Goal: Task Accomplishment & Management: Complete application form

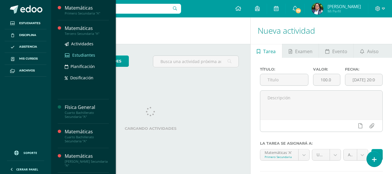
click at [77, 56] on span "Estudiantes" at bounding box center [83, 55] width 23 height 6
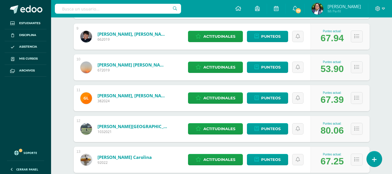
scroll to position [350, 0]
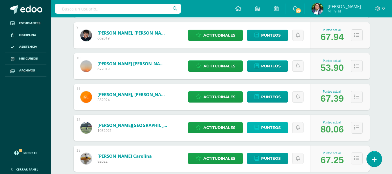
click at [273, 130] on span "Punteos" at bounding box center [270, 127] width 19 height 11
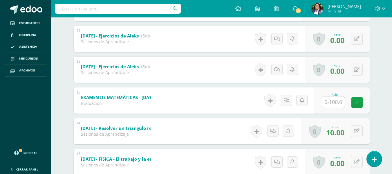
scroll to position [484, 0]
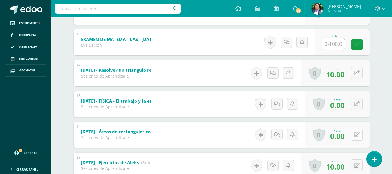
click at [352, 132] on button at bounding box center [356, 134] width 12 height 12
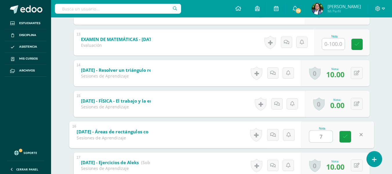
type input "70"
click at [342, 135] on link at bounding box center [345, 136] width 12 height 12
click at [358, 75] on icon at bounding box center [357, 72] width 6 height 5
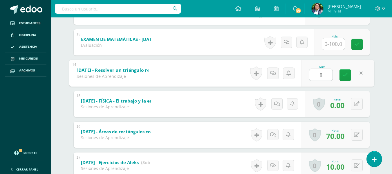
type input "80"
click at [343, 77] on icon at bounding box center [344, 74] width 5 height 5
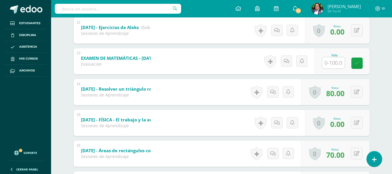
scroll to position [455, 0]
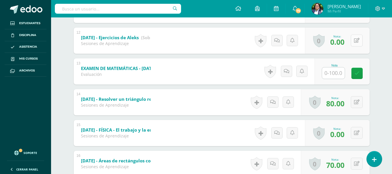
click at [358, 42] on icon at bounding box center [357, 40] width 6 height 5
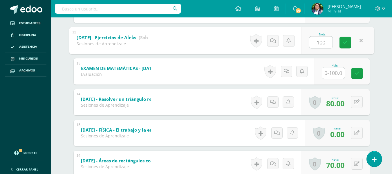
type input "100"
click at [338, 43] on div "Nota 100" at bounding box center [337, 40] width 72 height 27
click at [345, 39] on link at bounding box center [341, 42] width 11 height 11
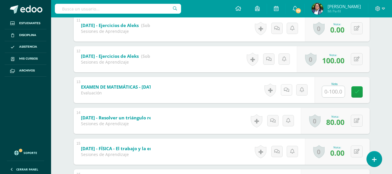
scroll to position [426, 0]
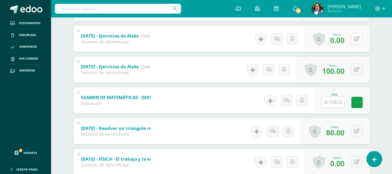
click at [351, 38] on div "0 Logros Logros obtenidos Aún no hay logros agregados Nota: 0.00" at bounding box center [337, 39] width 65 height 26
click at [359, 39] on icon at bounding box center [360, 38] width 6 height 5
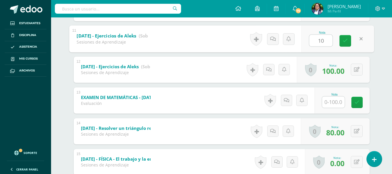
type input "100"
click at [344, 37] on link at bounding box center [345, 41] width 12 height 12
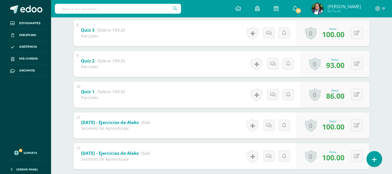
scroll to position [339, 0]
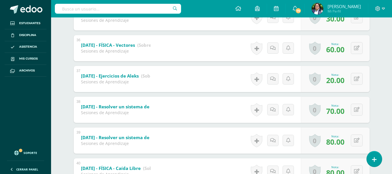
scroll to position [1185, 0]
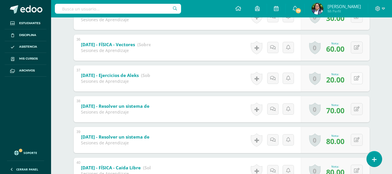
click at [356, 76] on icon at bounding box center [357, 78] width 6 height 5
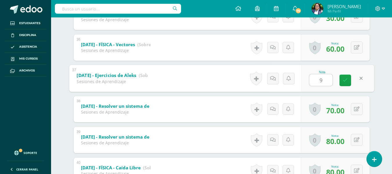
type input "90"
click at [345, 82] on icon at bounding box center [344, 80] width 5 height 5
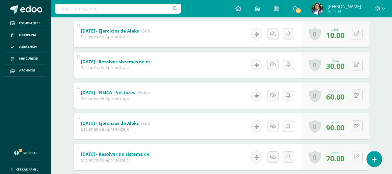
scroll to position [1127, 0]
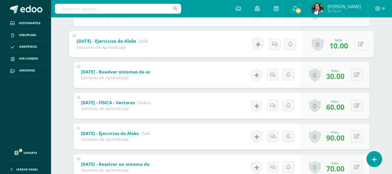
click at [354, 47] on button at bounding box center [360, 44] width 12 height 12
type input "80"
click at [319, 39] on div "80" at bounding box center [321, 45] width 24 height 12
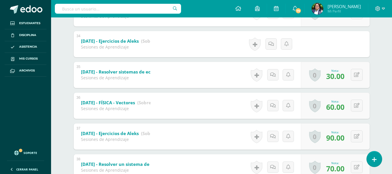
click at [342, 31] on form "Junio 17 - Ejercicios de Aleks (Sobre 100.0) Sesiones de Aprendizaje Nota 80.00…" at bounding box center [222, 31] width 296 height 0
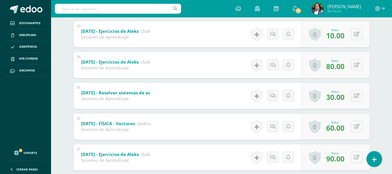
scroll to position [1098, 0]
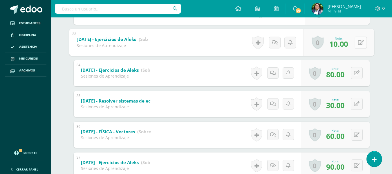
click at [354, 43] on button at bounding box center [360, 42] width 12 height 12
type input "90"
click at [346, 42] on icon at bounding box center [344, 44] width 5 height 5
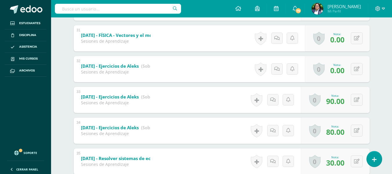
scroll to position [1040, 0]
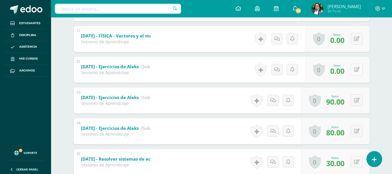
click at [361, 68] on button at bounding box center [356, 69] width 12 height 12
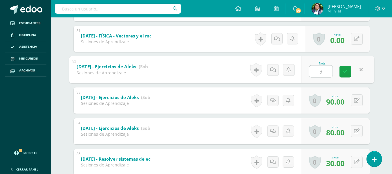
type input "90"
click at [344, 72] on icon at bounding box center [344, 71] width 5 height 5
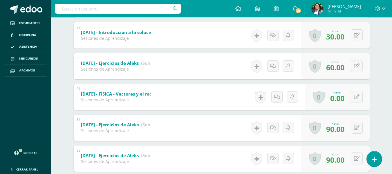
scroll to position [925, 0]
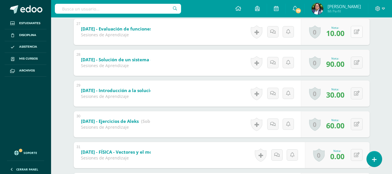
click at [352, 33] on div "0 Logros Logros obtenidos Aún no hay logros agregados Nota: 10.00" at bounding box center [335, 32] width 69 height 26
click at [359, 33] on icon at bounding box center [360, 31] width 6 height 5
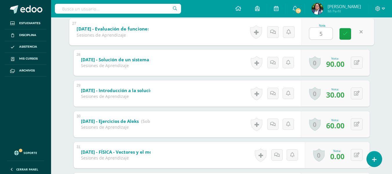
type input "50"
click at [349, 33] on link at bounding box center [345, 34] width 12 height 12
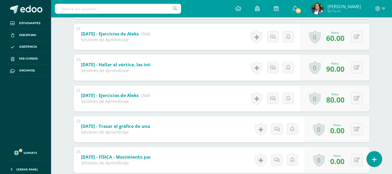
scroll to position [664, 0]
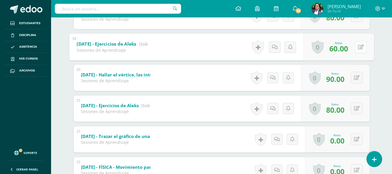
click at [357, 48] on icon at bounding box center [360, 46] width 6 height 5
type input "90"
click at [343, 48] on icon at bounding box center [344, 48] width 5 height 5
click at [354, 136] on button at bounding box center [356, 139] width 12 height 12
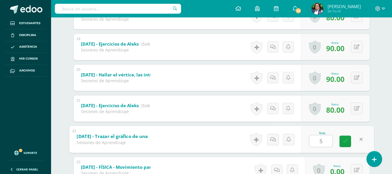
type input "50"
click at [350, 142] on link at bounding box center [345, 141] width 12 height 12
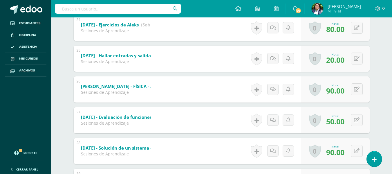
scroll to position [838, 0]
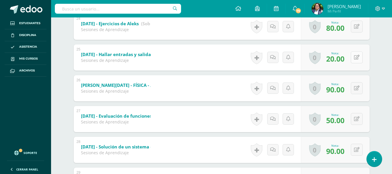
click at [356, 58] on icon at bounding box center [357, 57] width 6 height 5
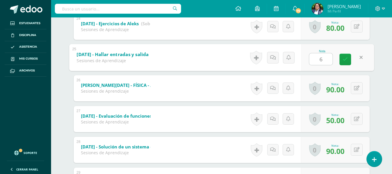
type input "60"
click at [348, 63] on link at bounding box center [345, 59] width 12 height 12
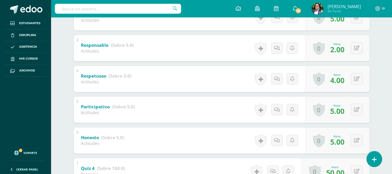
scroll to position [0, 0]
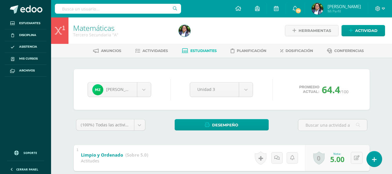
click at [186, 50] on icon at bounding box center [185, 50] width 6 height 5
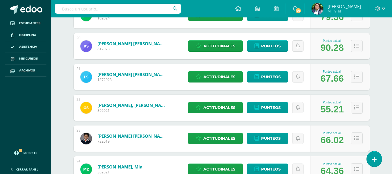
scroll to position [724, 0]
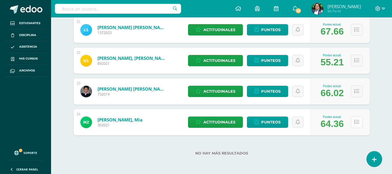
click at [354, 117] on button at bounding box center [356, 122] width 12 height 12
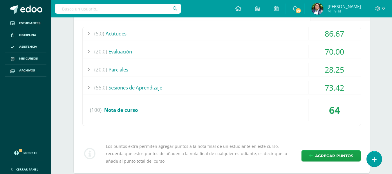
scroll to position [840, 0]
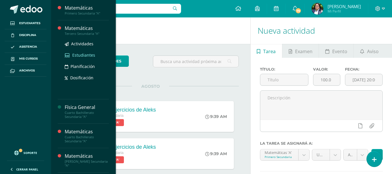
click at [73, 53] on span "Estudiantes" at bounding box center [83, 55] width 23 height 6
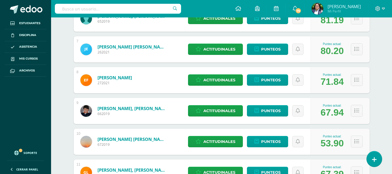
scroll to position [361, 0]
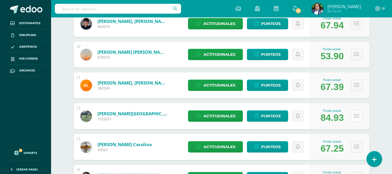
click at [356, 115] on icon at bounding box center [356, 115] width 5 height 5
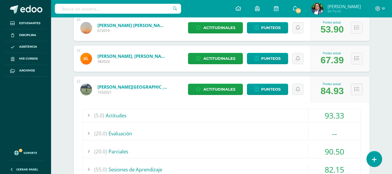
scroll to position [448, 0]
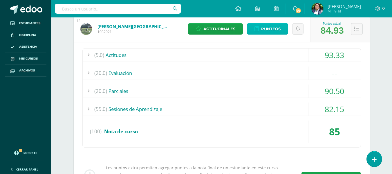
click at [279, 28] on span "Punteos" at bounding box center [270, 28] width 19 height 11
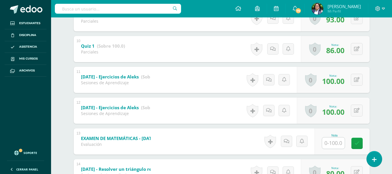
scroll to position [409, 0]
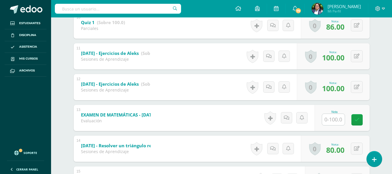
click at [335, 122] on input "text" at bounding box center [333, 119] width 23 height 11
type input "90"
click at [358, 118] on icon at bounding box center [360, 119] width 5 height 5
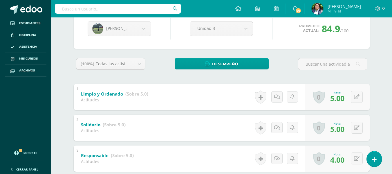
scroll to position [0, 0]
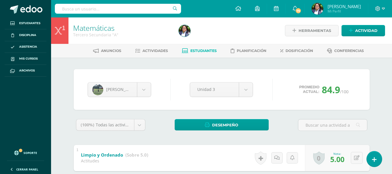
click at [194, 52] on span "Estudiantes" at bounding box center [203, 50] width 26 height 4
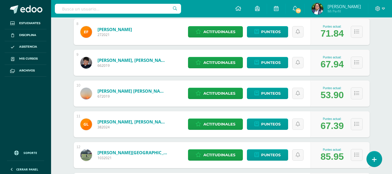
scroll to position [379, 0]
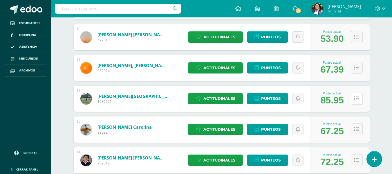
click at [355, 103] on button at bounding box center [356, 98] width 12 height 12
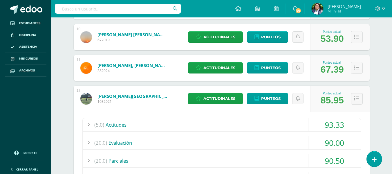
click at [362, 96] on button at bounding box center [356, 98] width 12 height 12
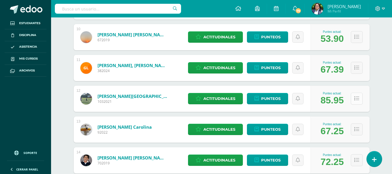
click at [355, 96] on icon at bounding box center [356, 98] width 5 height 5
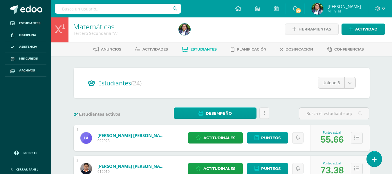
scroll to position [0, 0]
